Goal: Information Seeking & Learning: Learn about a topic

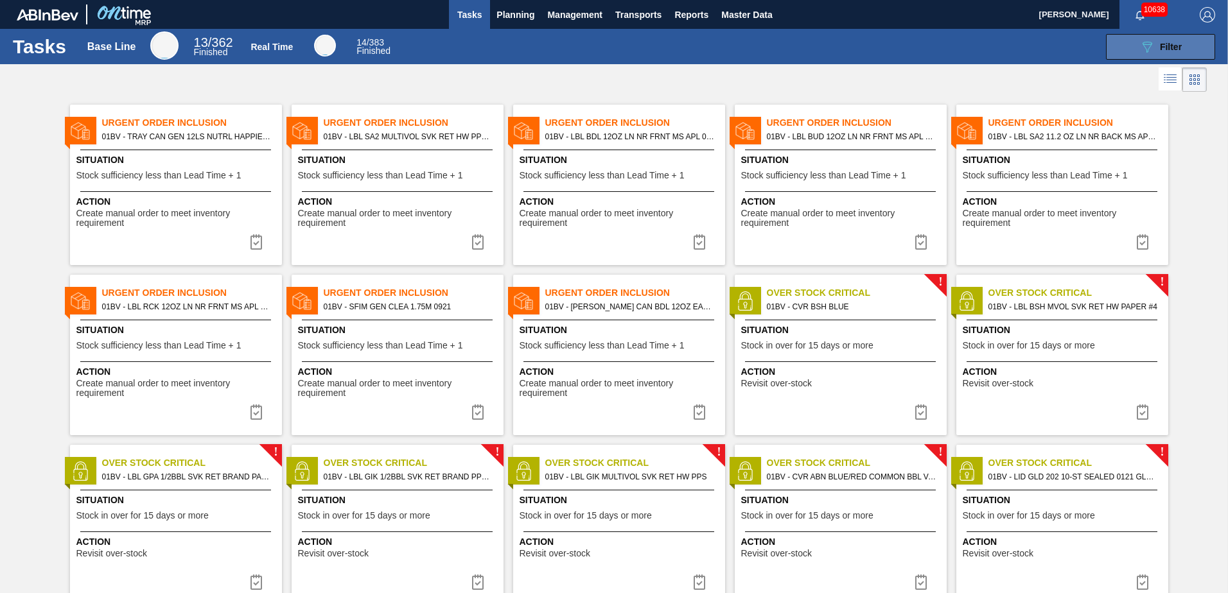
click at [1161, 44] on span "Filter" at bounding box center [1171, 47] width 22 height 10
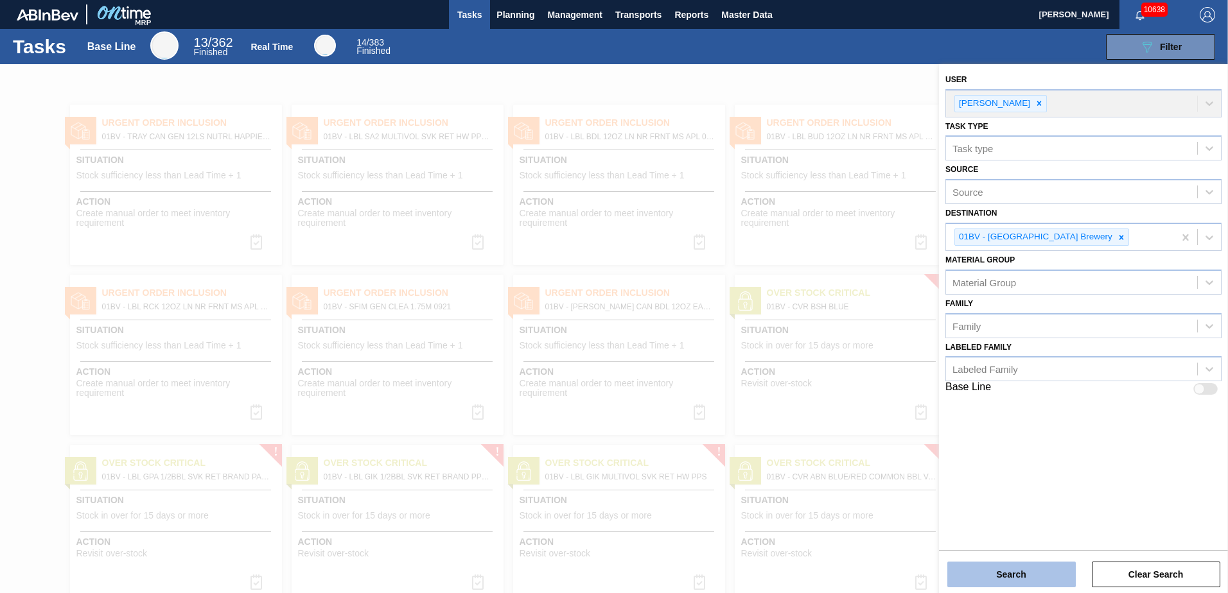
click at [995, 576] on button "Search" at bounding box center [1011, 575] width 128 height 26
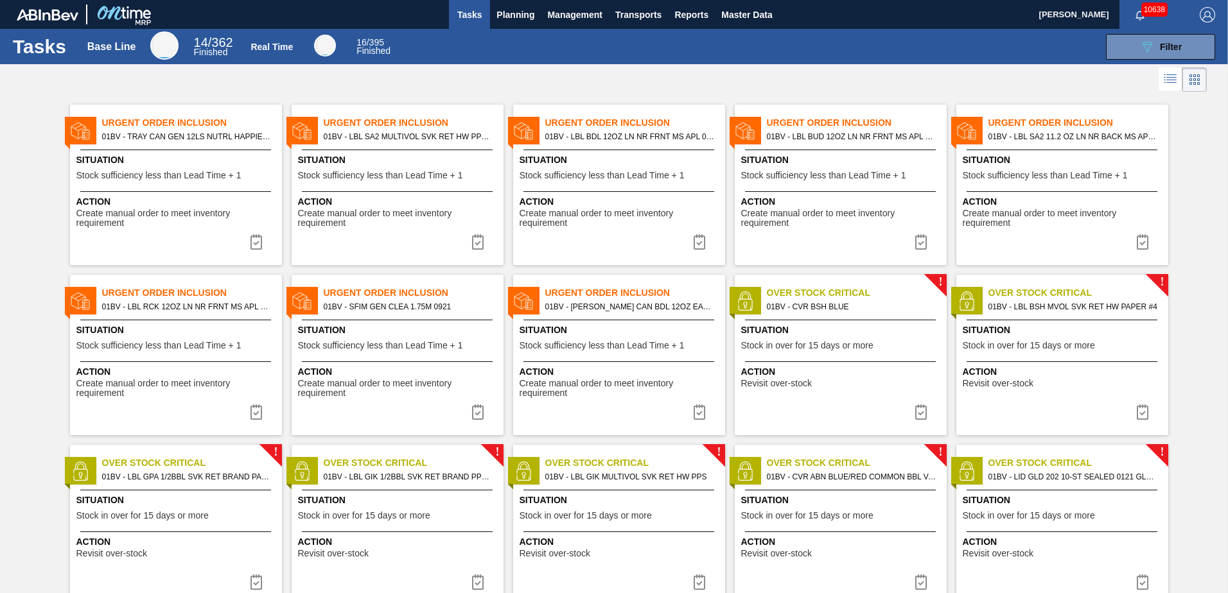
click at [367, 308] on span "01BV - SFIM GEN CLEA 1.75M 0921" at bounding box center [409, 307] width 170 height 14
click at [1143, 45] on icon "089F7B8B-B2A5-4AFE-B5C0-19BA573D28AC" at bounding box center [1146, 46] width 15 height 15
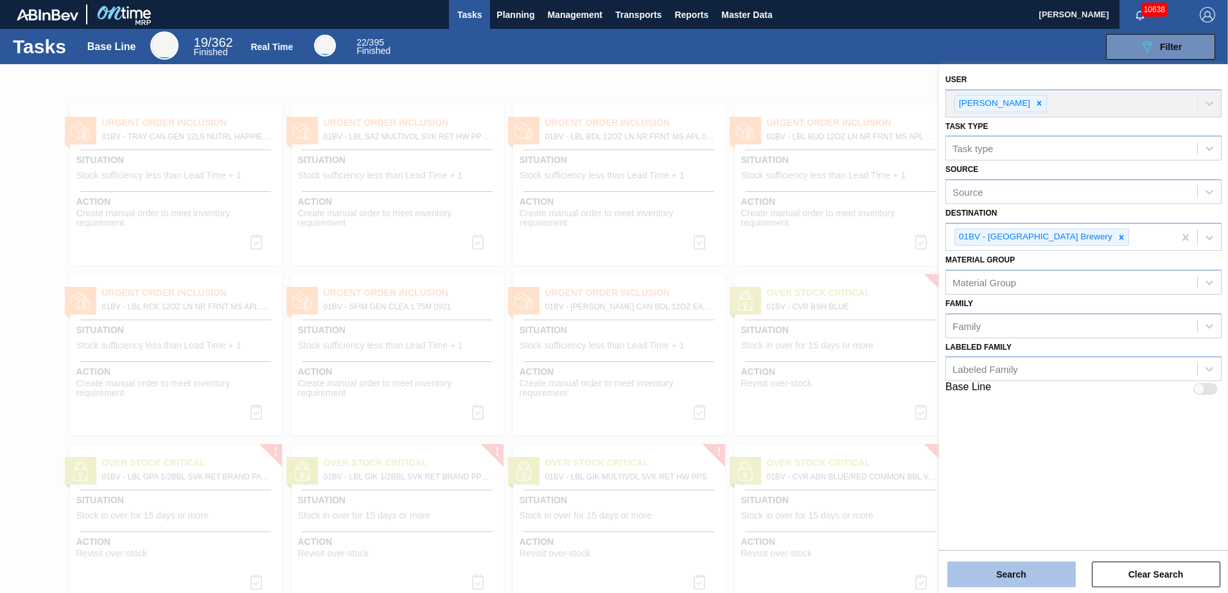
click at [1011, 566] on button "Search" at bounding box center [1011, 575] width 128 height 26
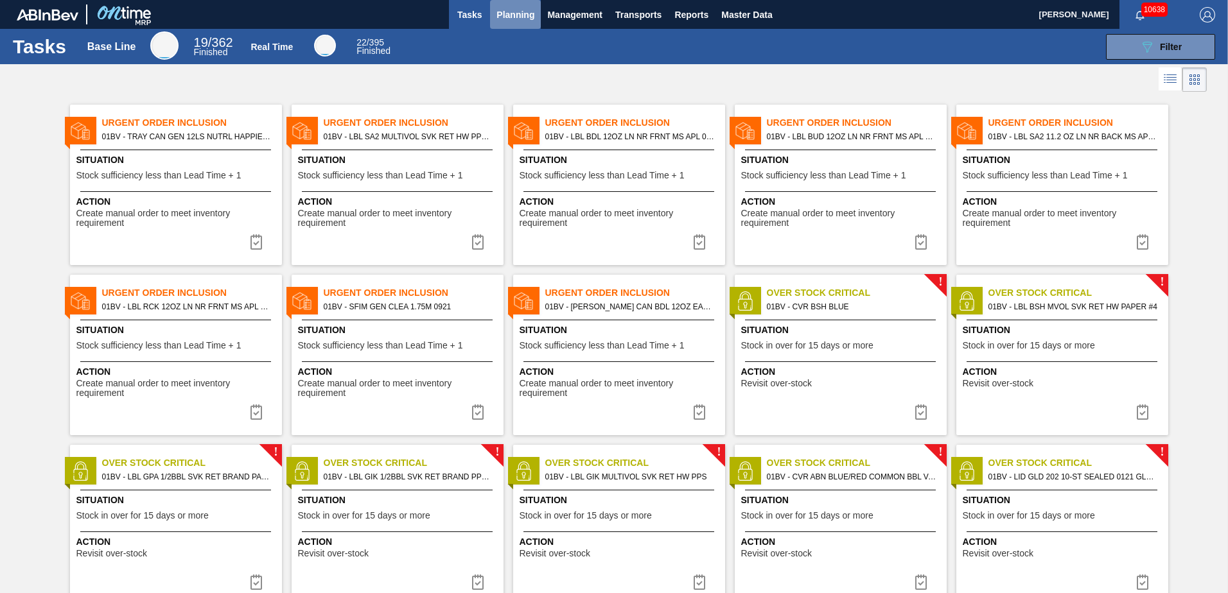
click at [523, 21] on span "Planning" at bounding box center [515, 14] width 38 height 15
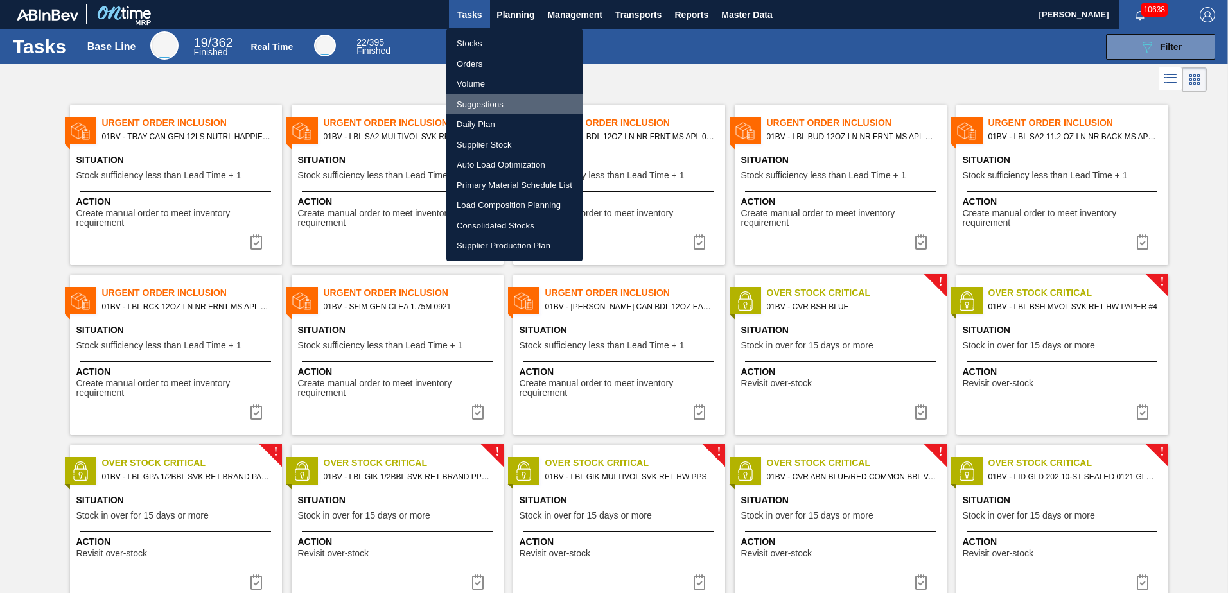
click at [477, 105] on li "Suggestions" at bounding box center [514, 104] width 136 height 21
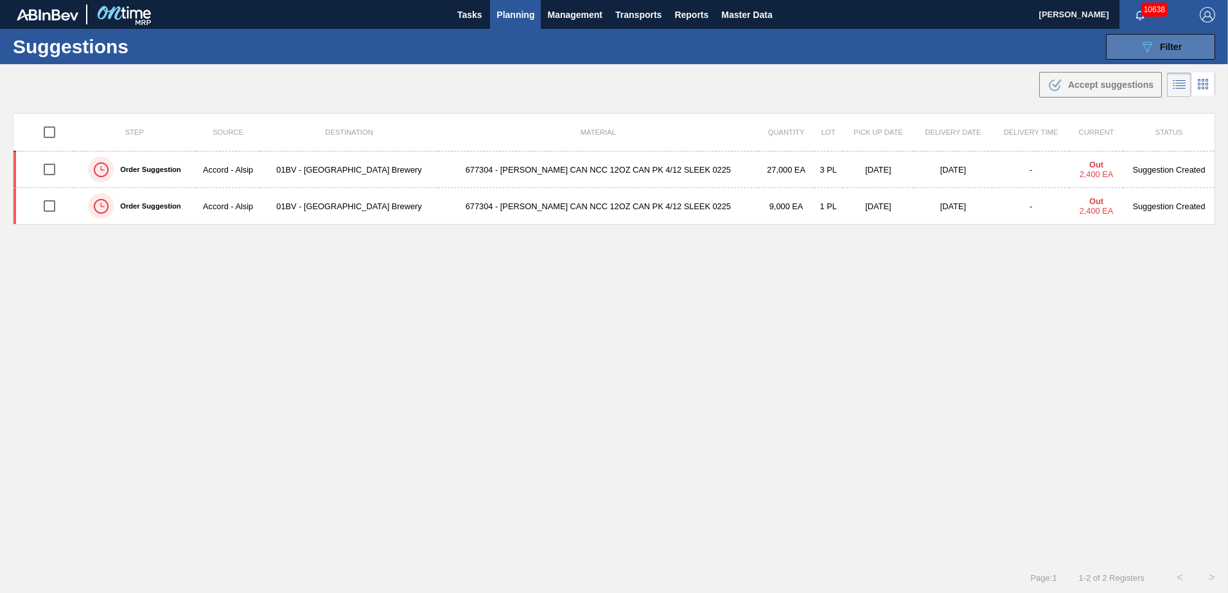
click at [1162, 39] on div "089F7B8B-B2A5-4AFE-B5C0-19BA573D28AC Filter" at bounding box center [1160, 46] width 42 height 15
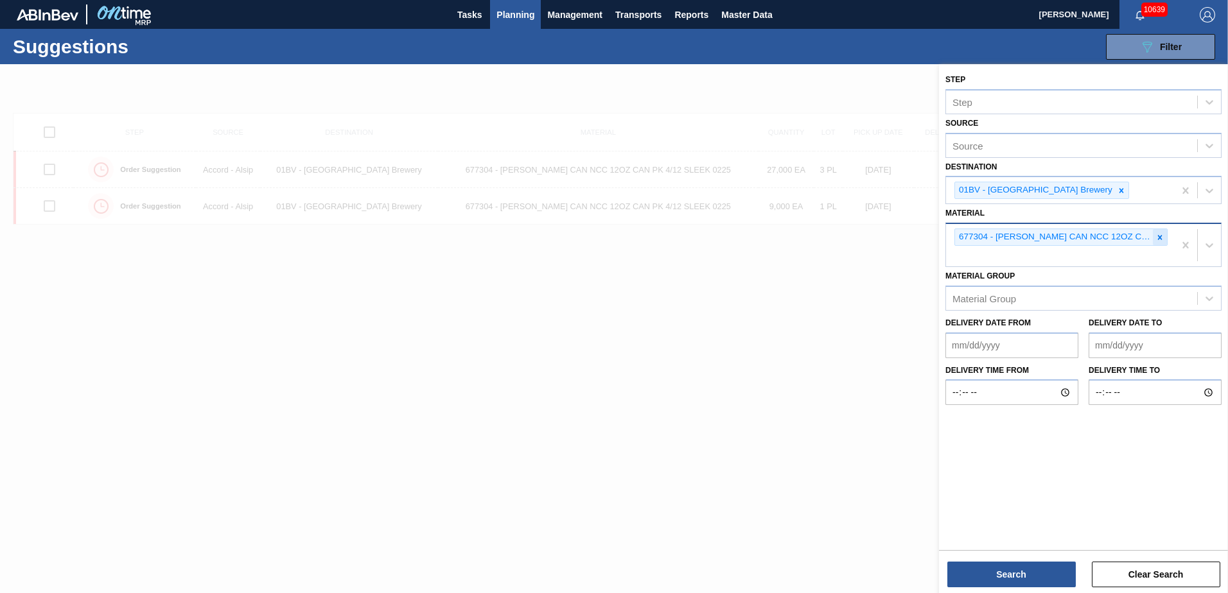
click at [1159, 240] on icon at bounding box center [1159, 237] width 9 height 9
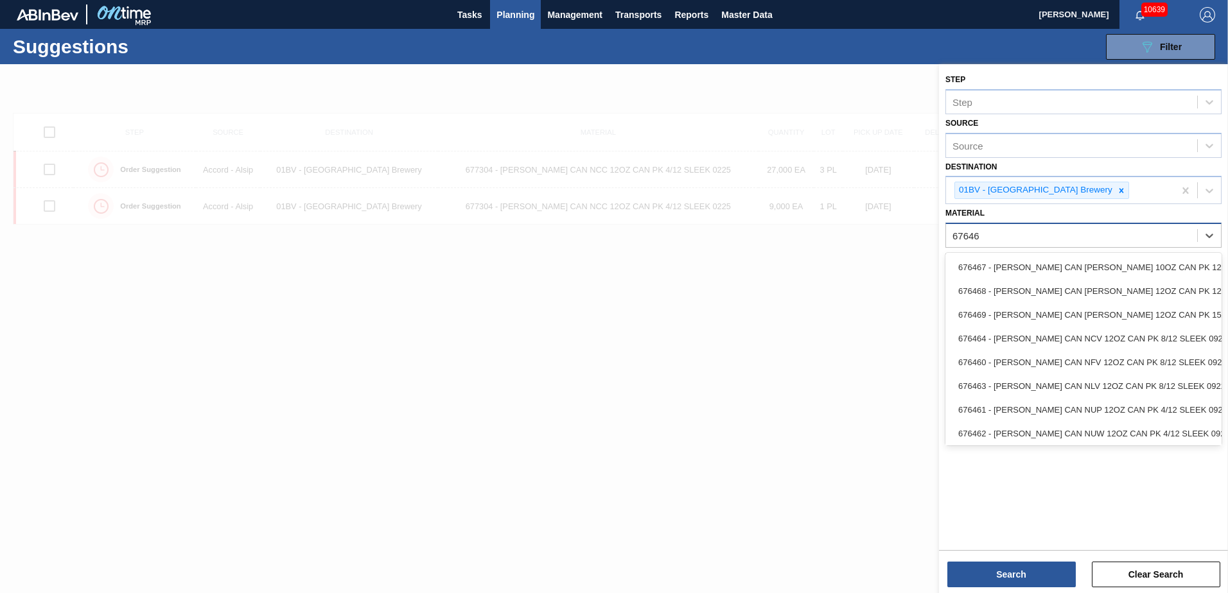
type input "676469"
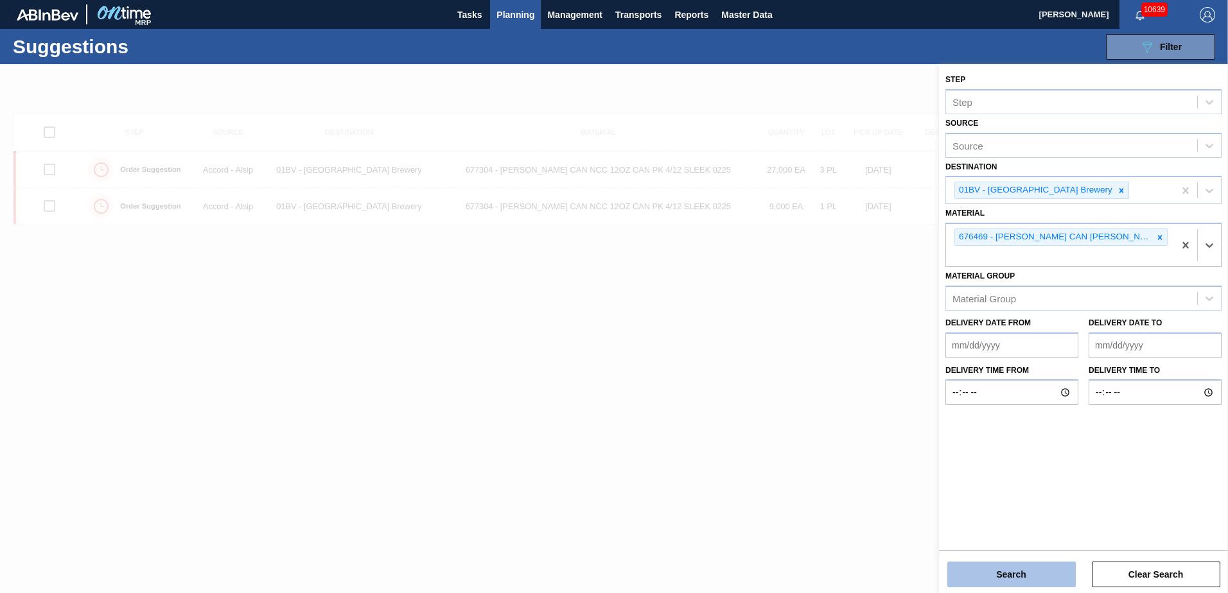
click at [988, 571] on button "Search" at bounding box center [1011, 575] width 128 height 26
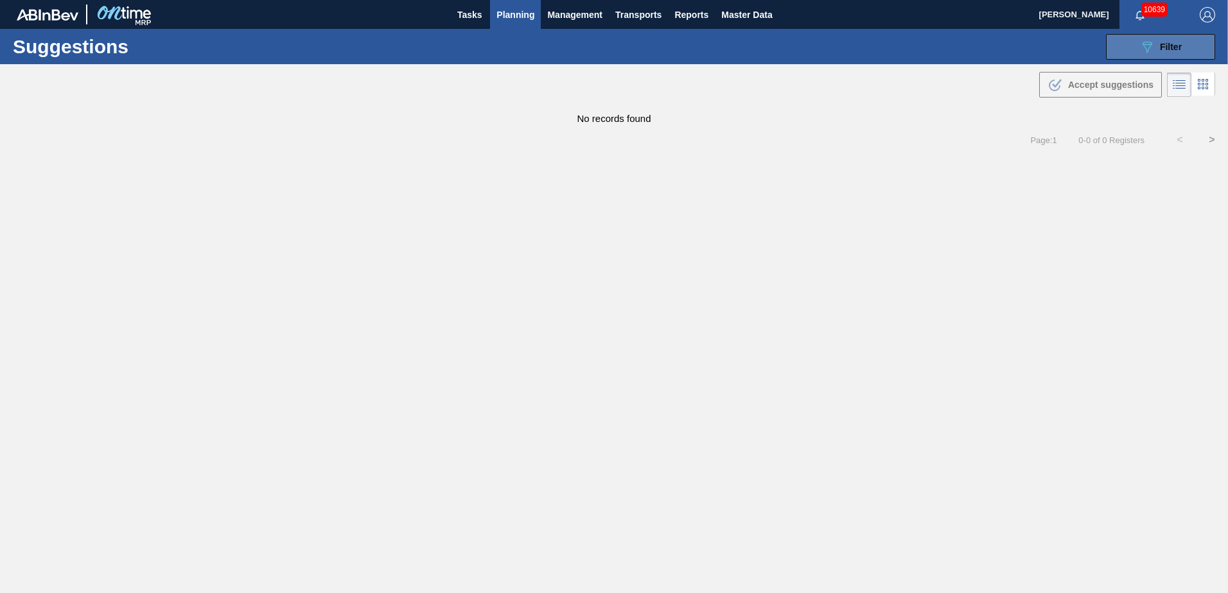
click at [1178, 45] on span "Filter" at bounding box center [1171, 47] width 22 height 10
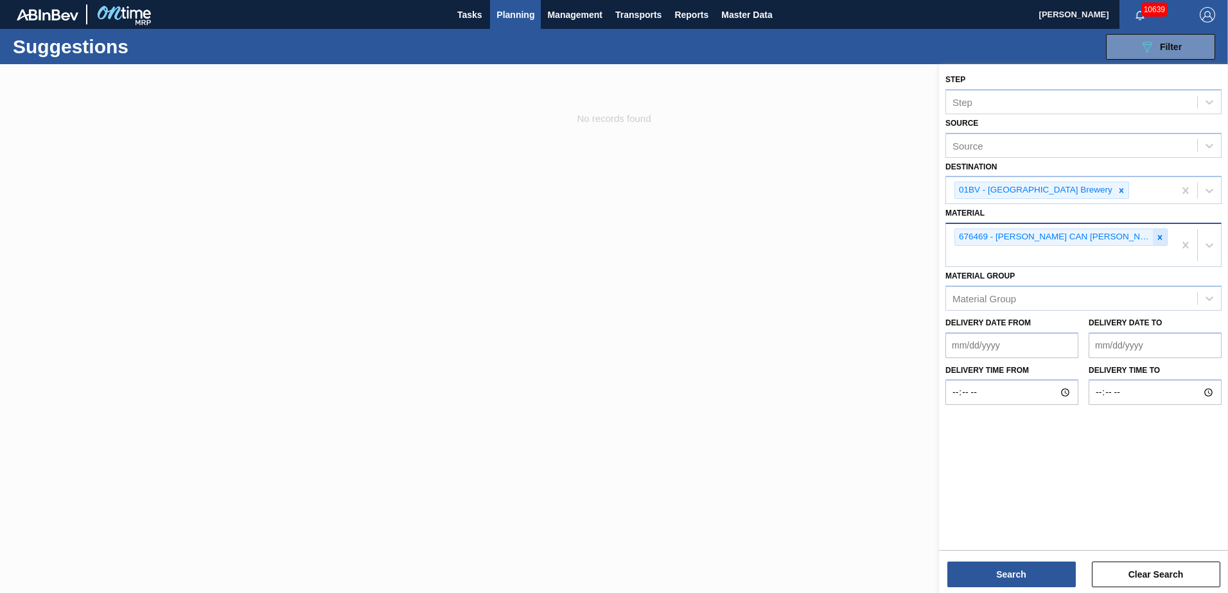
click at [1159, 238] on icon at bounding box center [1160, 237] width 4 height 4
